Goal: Communication & Community: Answer question/provide support

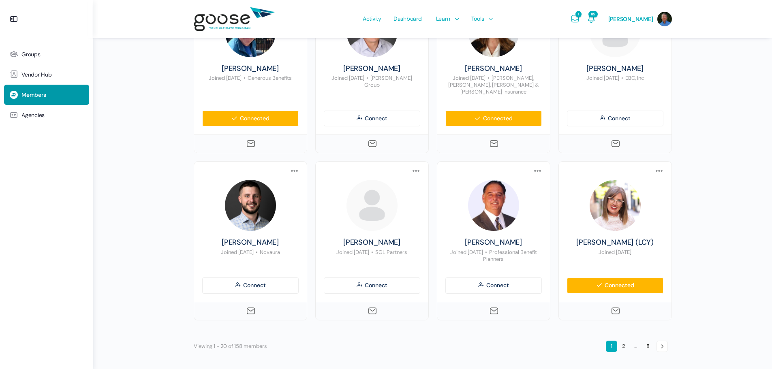
scroll to position [631, 0]
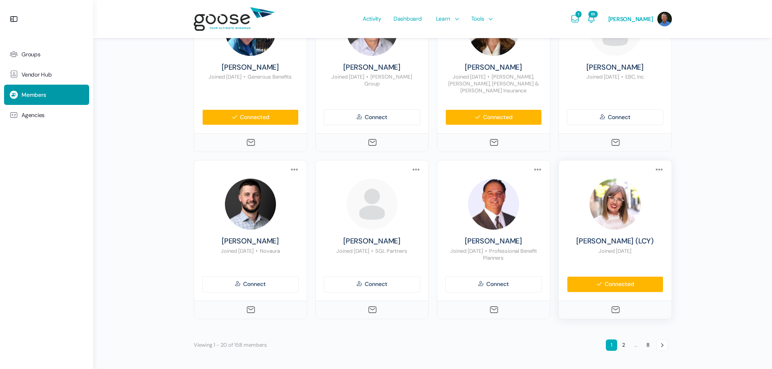
click at [615, 311] on icon at bounding box center [615, 310] width 10 height 10
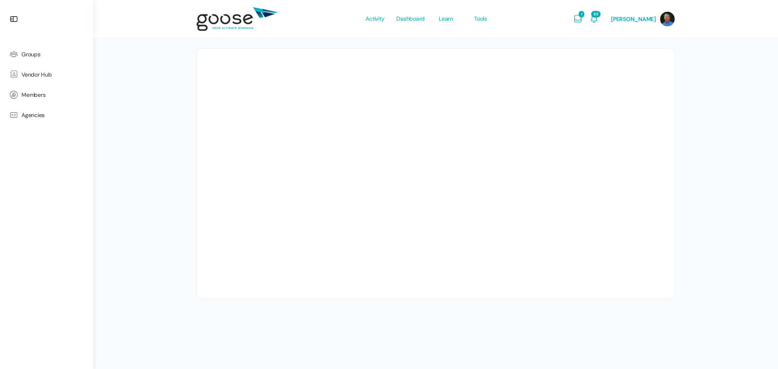
click at [615, 312] on e-page-transition at bounding box center [389, 184] width 778 height 369
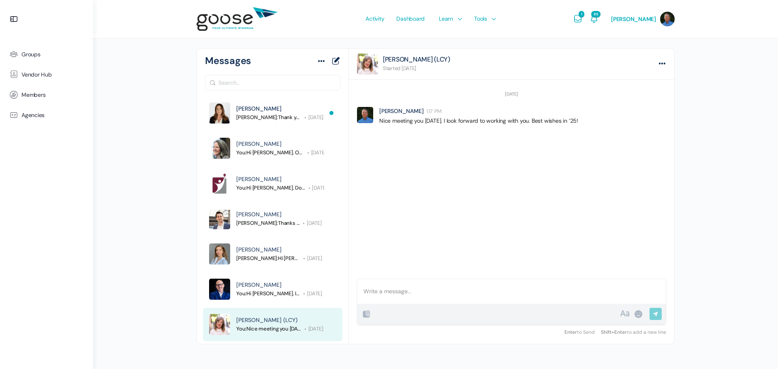
click at [379, 290] on div at bounding box center [511, 291] width 308 height 25
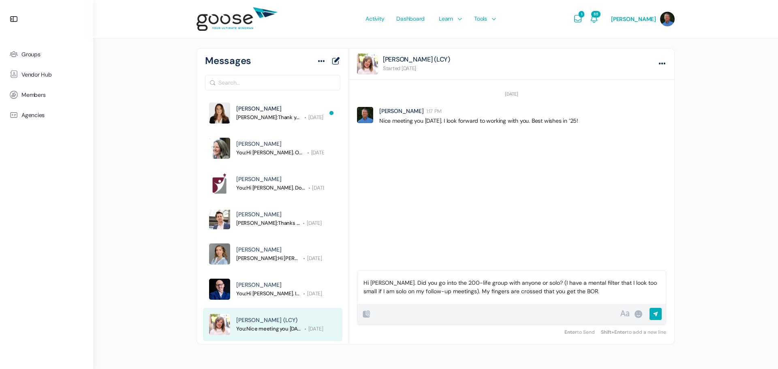
click at [655, 313] on input "Send Reply" at bounding box center [655, 315] width 12 height 14
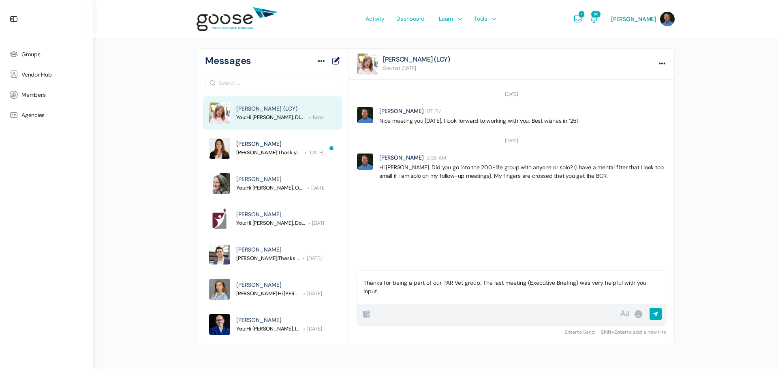
click at [655, 314] on input "Send Reply" at bounding box center [655, 315] width 12 height 14
